Goal: Information Seeking & Learning: Learn about a topic

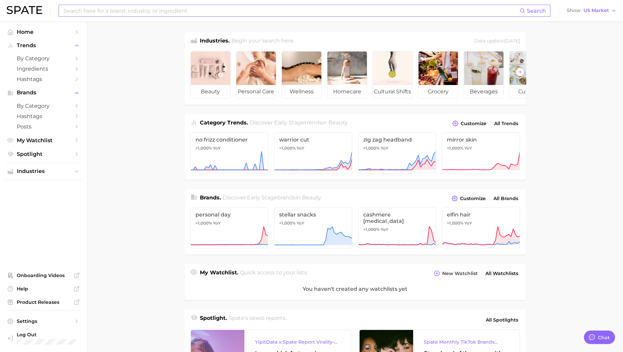
click at [119, 11] on input at bounding box center [291, 10] width 456 height 11
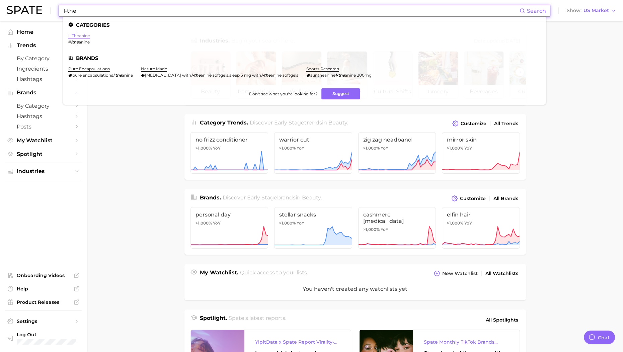
type input "l-the"
click at [84, 33] on link "l theanine" at bounding box center [79, 35] width 22 height 5
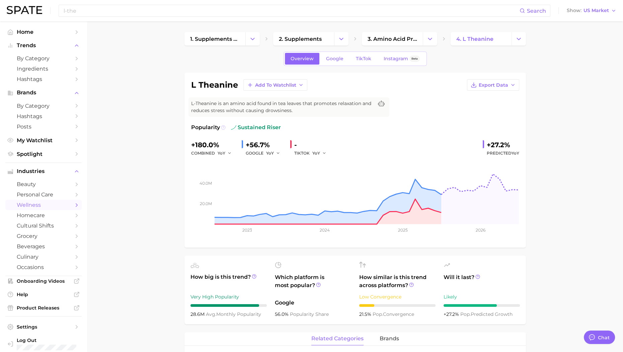
click at [223, 127] on icon at bounding box center [223, 127] width 1 height 1
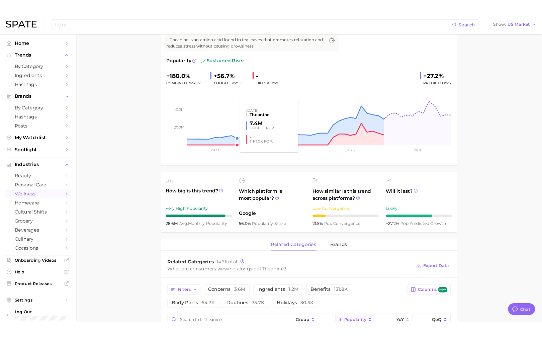
scroll to position [83, 0]
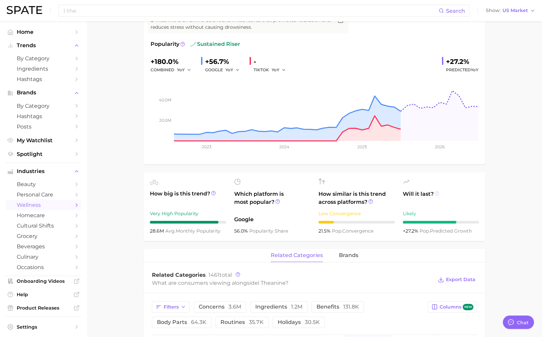
click at [436, 194] on icon at bounding box center [437, 193] width 5 height 5
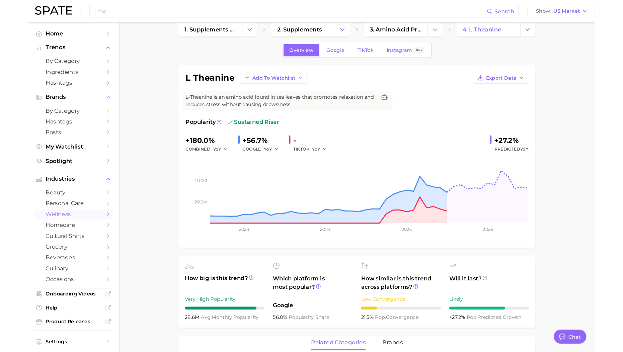
scroll to position [0, 0]
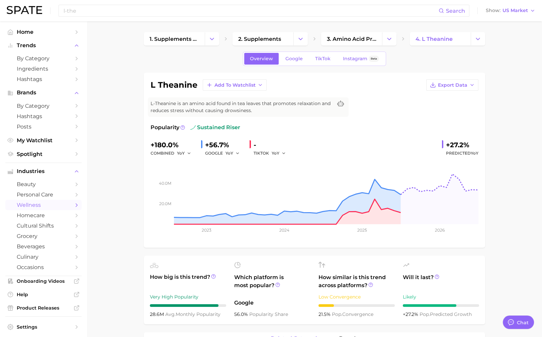
click at [419, 93] on div "l theanine Add to Watchlist Export Data L-Theanine is an amino acid found in te…" at bounding box center [315, 160] width 328 height 162
type textarea "x"
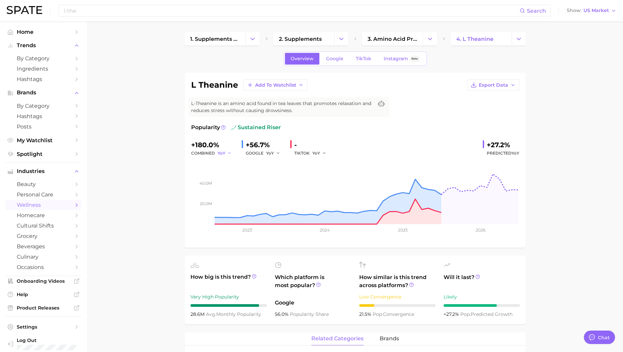
click at [227, 153] on icon "button" at bounding box center [229, 153] width 5 height 5
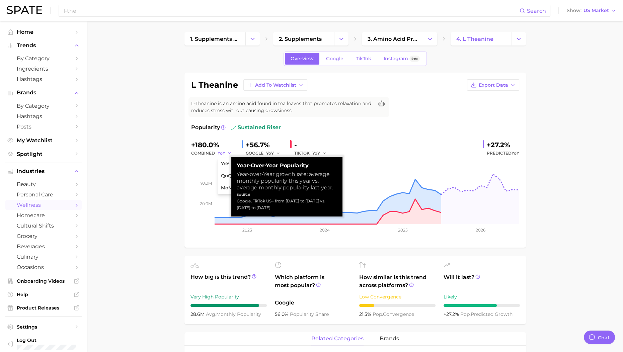
click at [228, 152] on icon "button" at bounding box center [229, 153] width 5 height 5
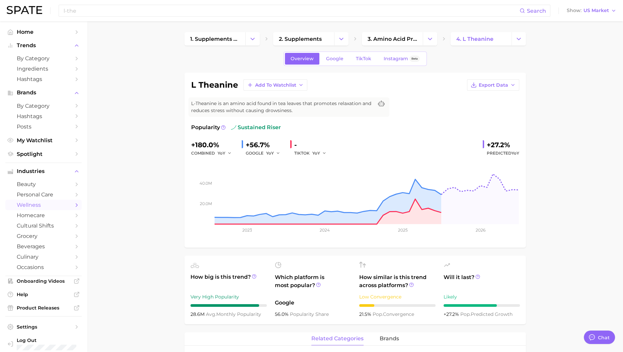
click at [207, 145] on div "+180.0%" at bounding box center [213, 145] width 45 height 11
click at [203, 143] on div "+180.0%" at bounding box center [213, 145] width 45 height 11
drag, startPoint x: 203, startPoint y: 143, endPoint x: 298, endPoint y: 124, distance: 95.8
click at [298, 126] on div "Popularity sustained riser" at bounding box center [355, 127] width 328 height 8
click at [303, 151] on div "TIKTOK YoY" at bounding box center [312, 153] width 37 height 8
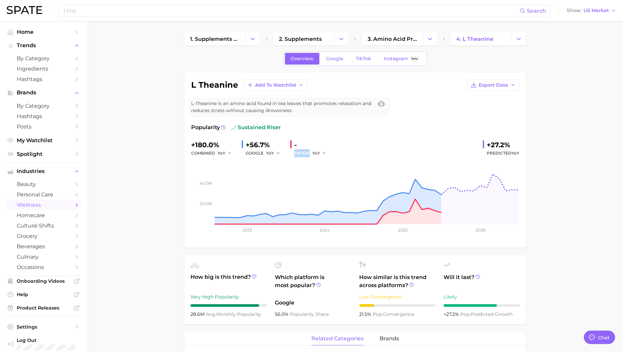
click at [303, 151] on div "TIKTOK YoY" at bounding box center [312, 153] width 37 height 8
click at [296, 147] on div "-" at bounding box center [312, 145] width 37 height 11
click at [352, 57] on link "TikTok" at bounding box center [363, 59] width 27 height 12
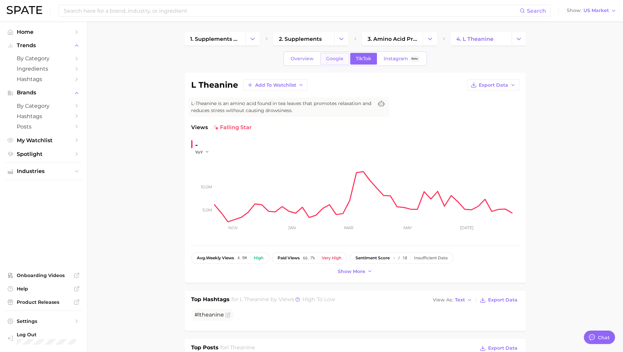
click at [338, 62] on link "Google" at bounding box center [334, 59] width 29 height 12
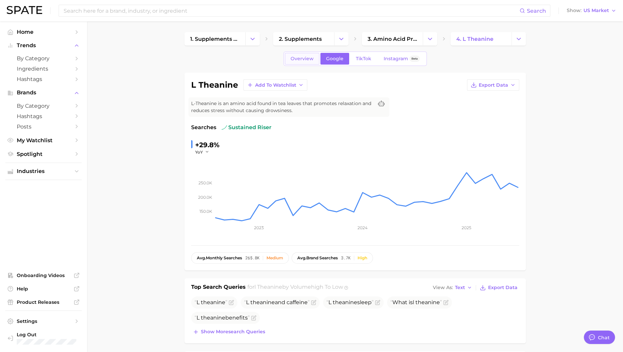
click at [301, 60] on span "Overview" at bounding box center [301, 59] width 23 height 6
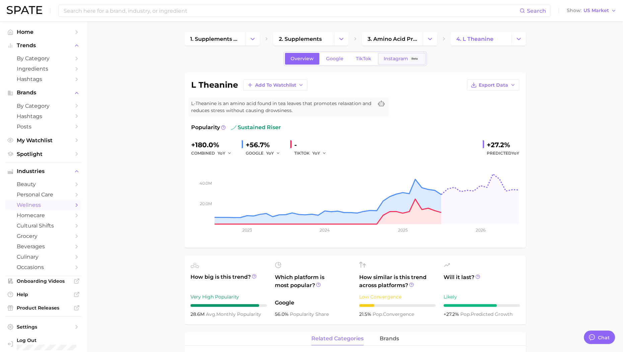
click at [400, 59] on span "Instagram" at bounding box center [396, 59] width 24 height 6
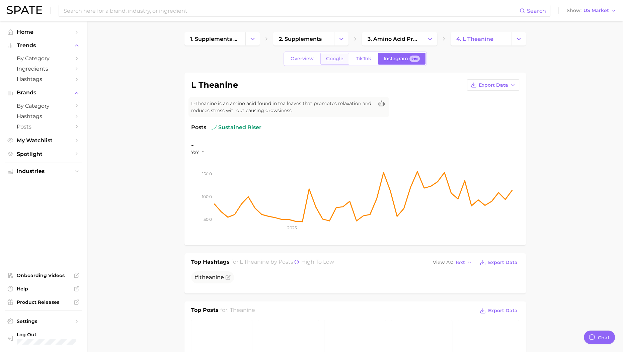
click at [339, 59] on span "Google" at bounding box center [334, 59] width 17 height 6
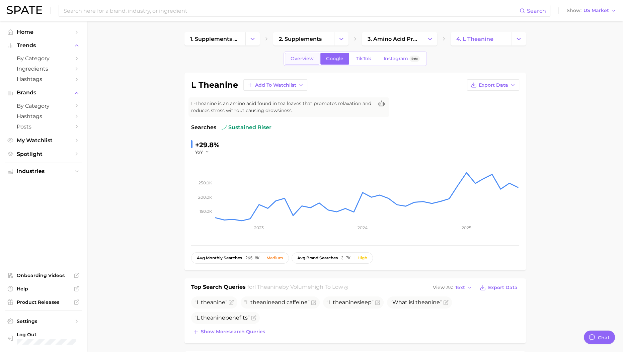
click at [298, 61] on span "Overview" at bounding box center [301, 59] width 23 height 6
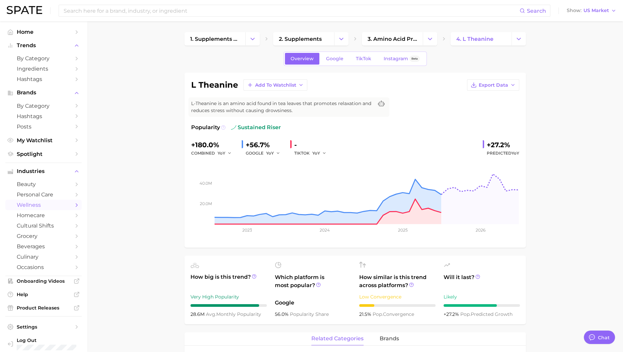
click at [224, 128] on icon at bounding box center [223, 127] width 5 height 5
type textarea "x"
